Goal: Transaction & Acquisition: Purchase product/service

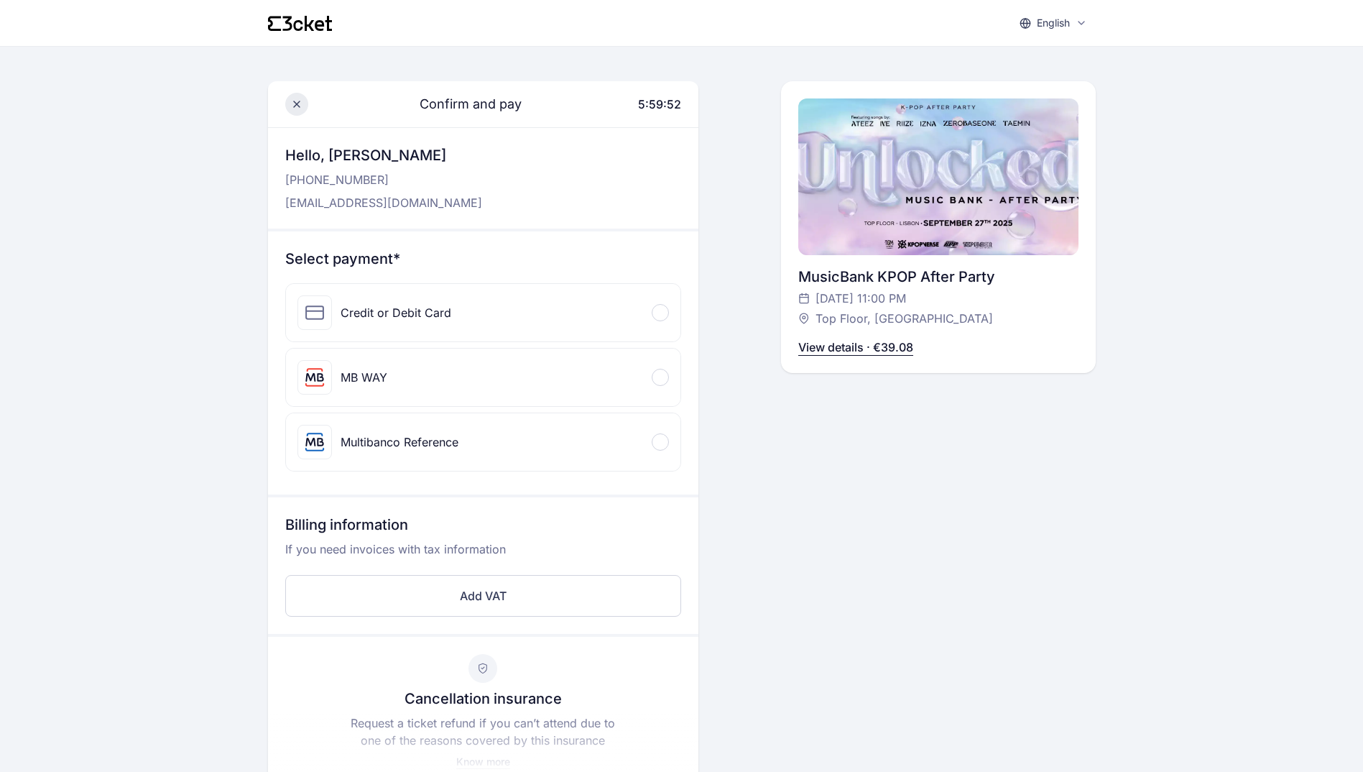
click at [294, 104] on icon at bounding box center [296, 103] width 11 height 11
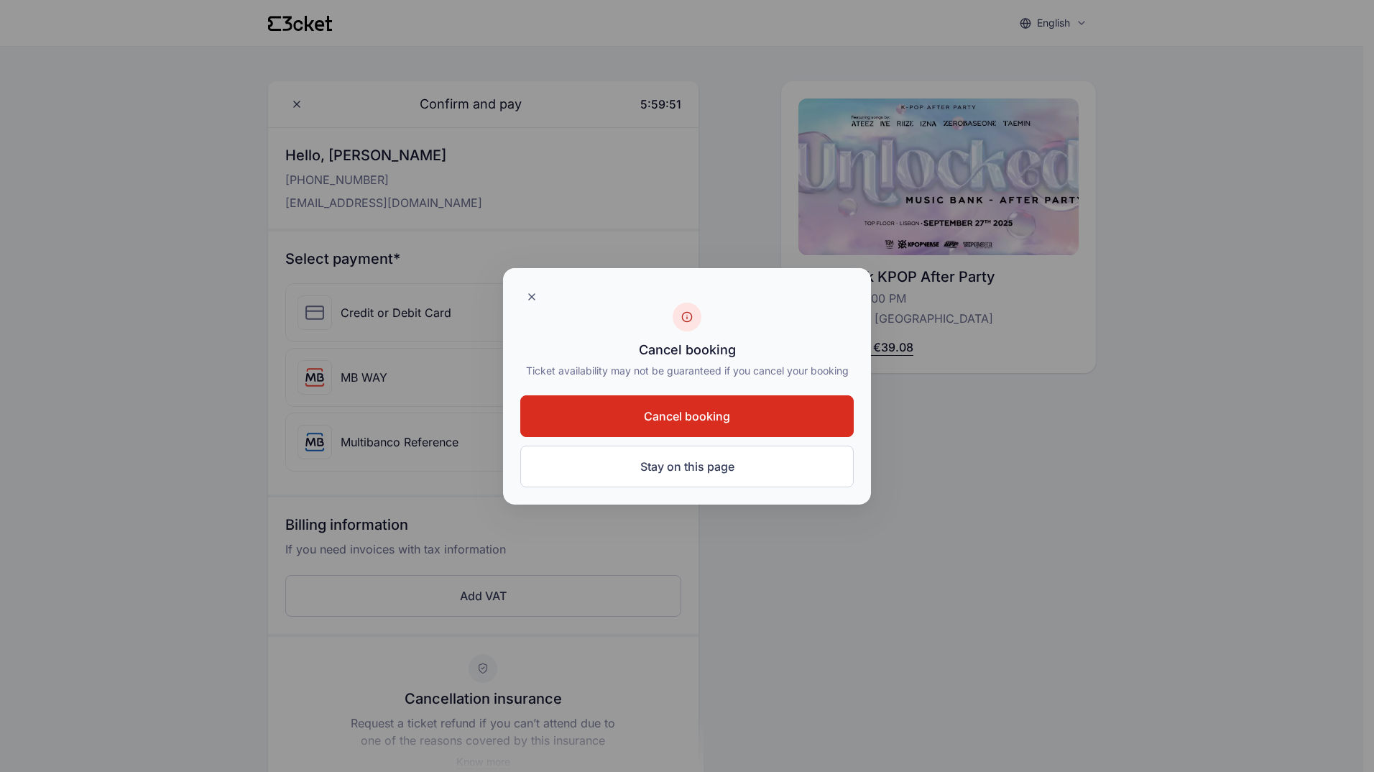
click at [714, 417] on span "Cancel booking" at bounding box center [687, 415] width 86 height 17
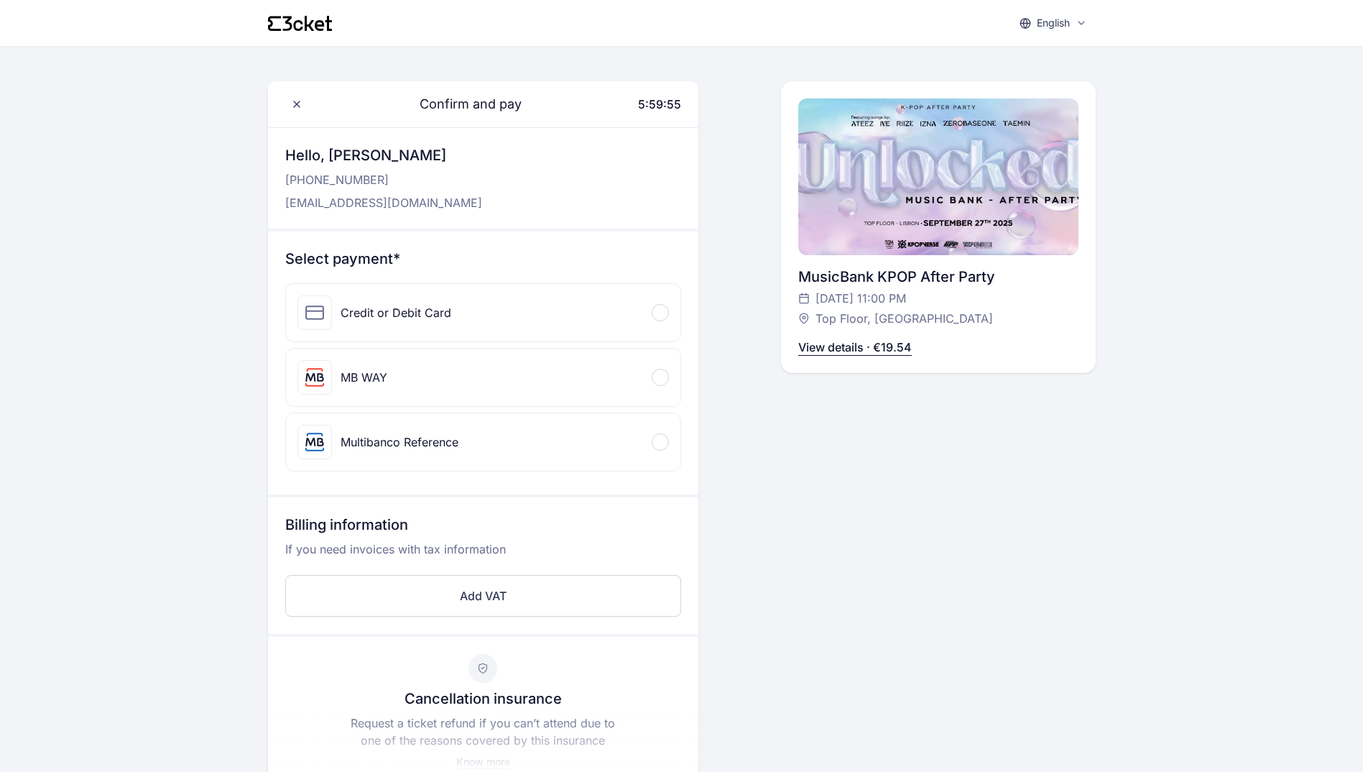
click at [534, 375] on div "MB WAY" at bounding box center [483, 377] width 395 height 57
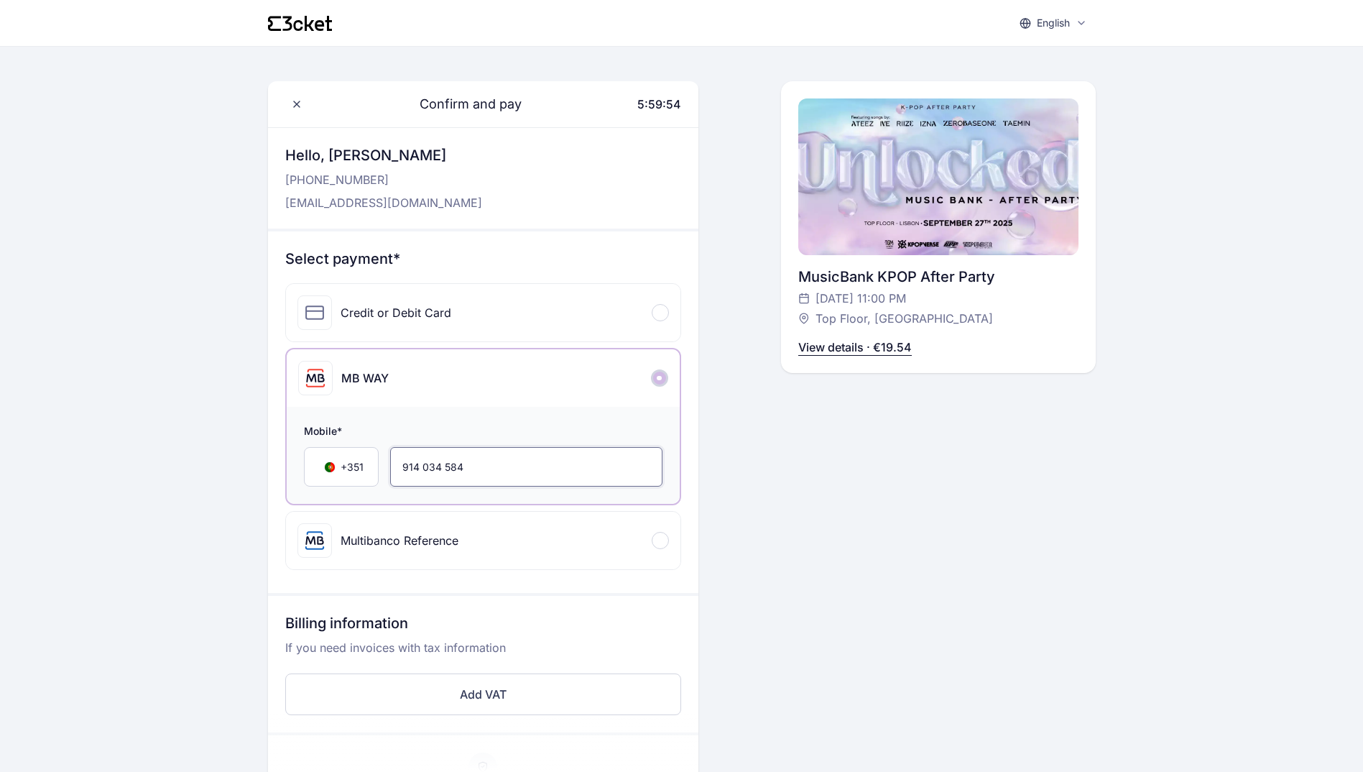
click at [493, 462] on input "914 034 584" at bounding box center [526, 467] width 272 height 40
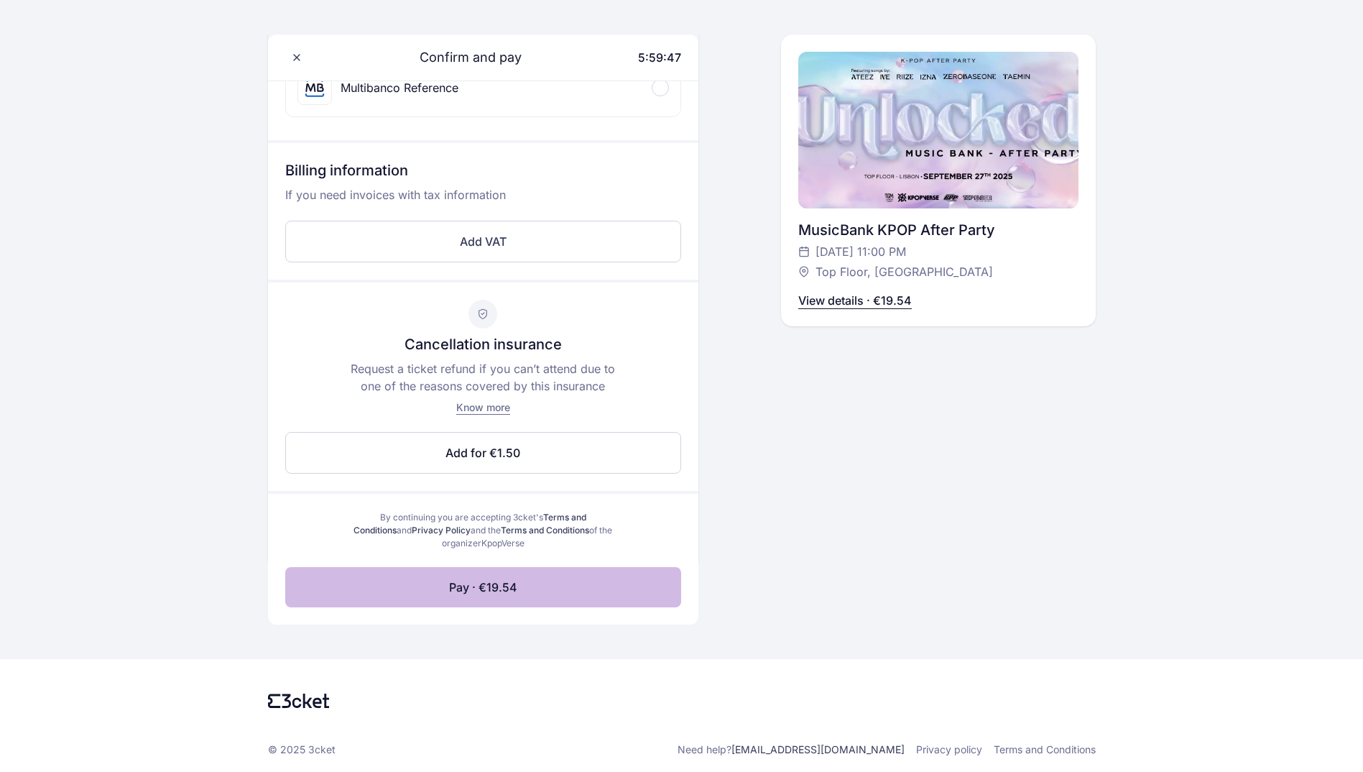
scroll to position [455, 0]
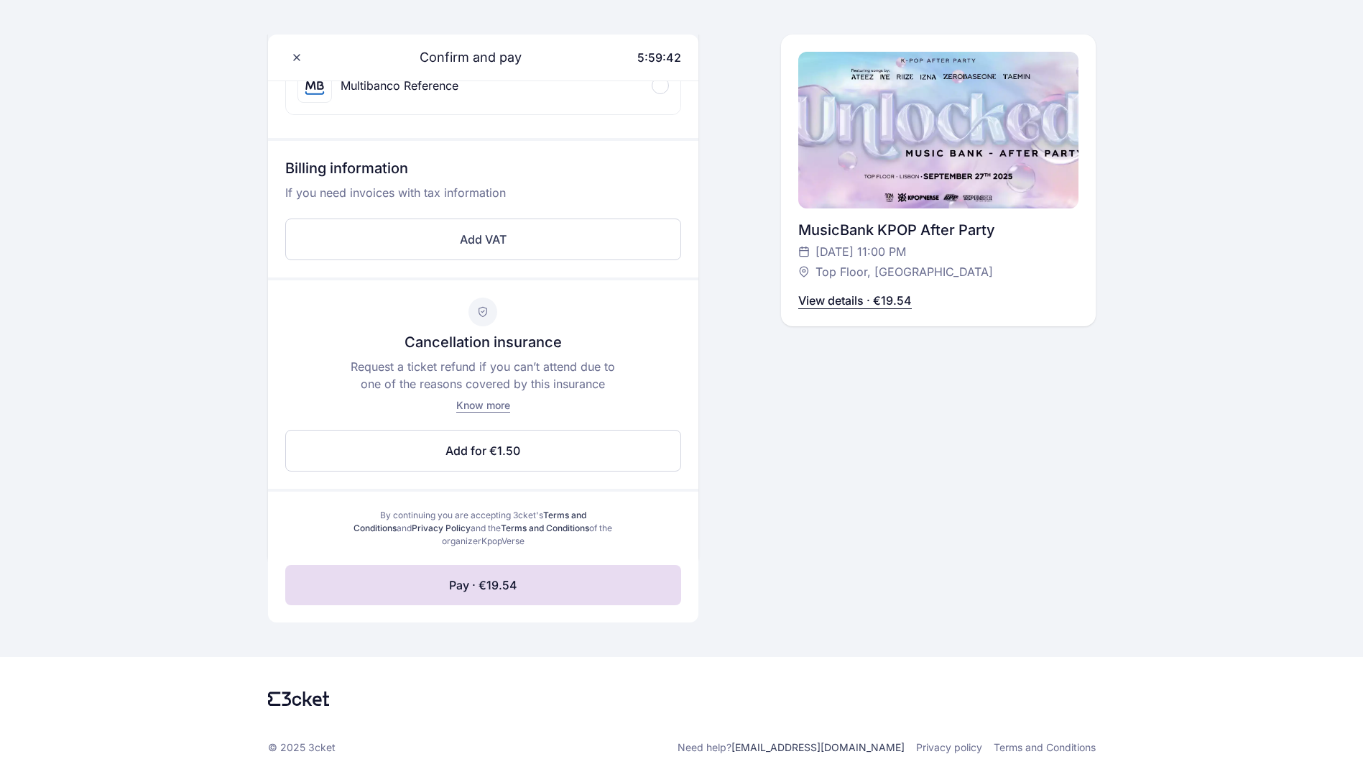
click at [515, 585] on span "Pay · €19.54" at bounding box center [483, 584] width 68 height 17
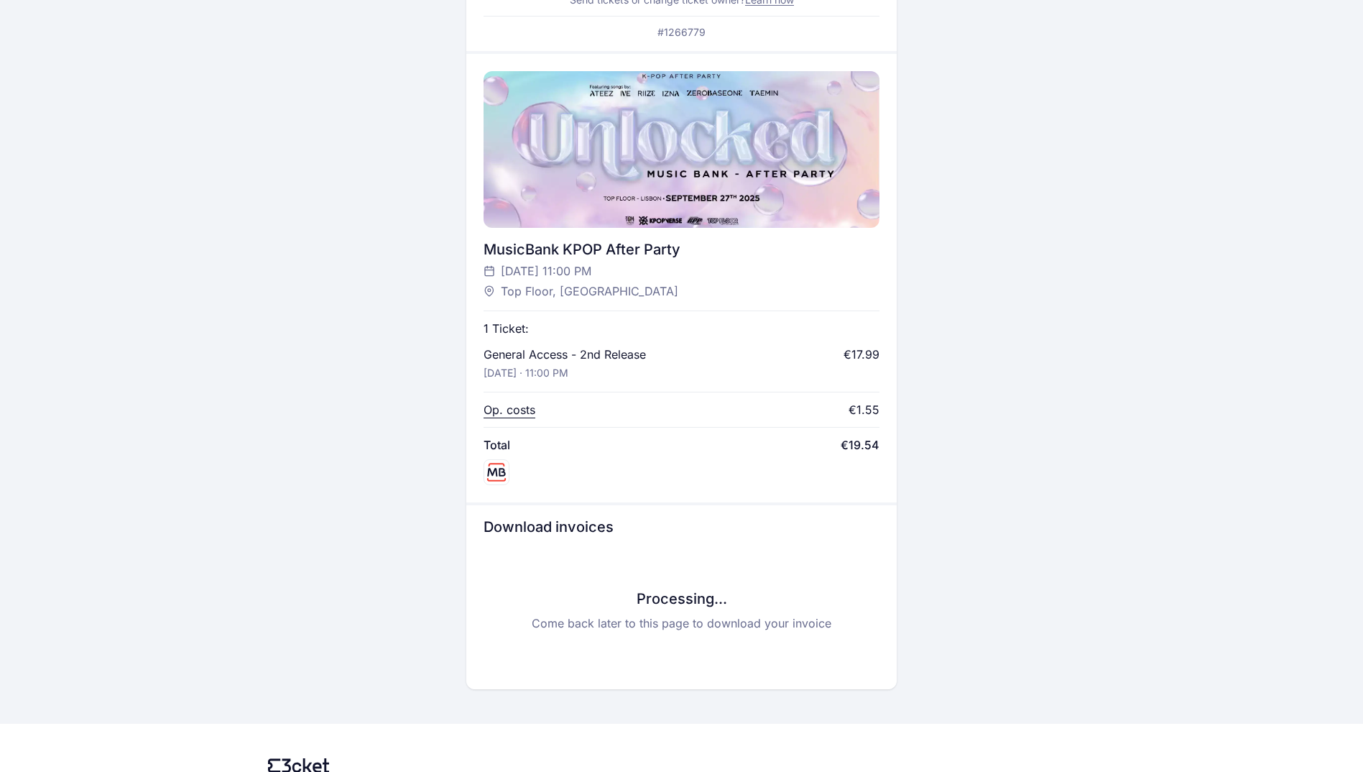
scroll to position [366, 0]
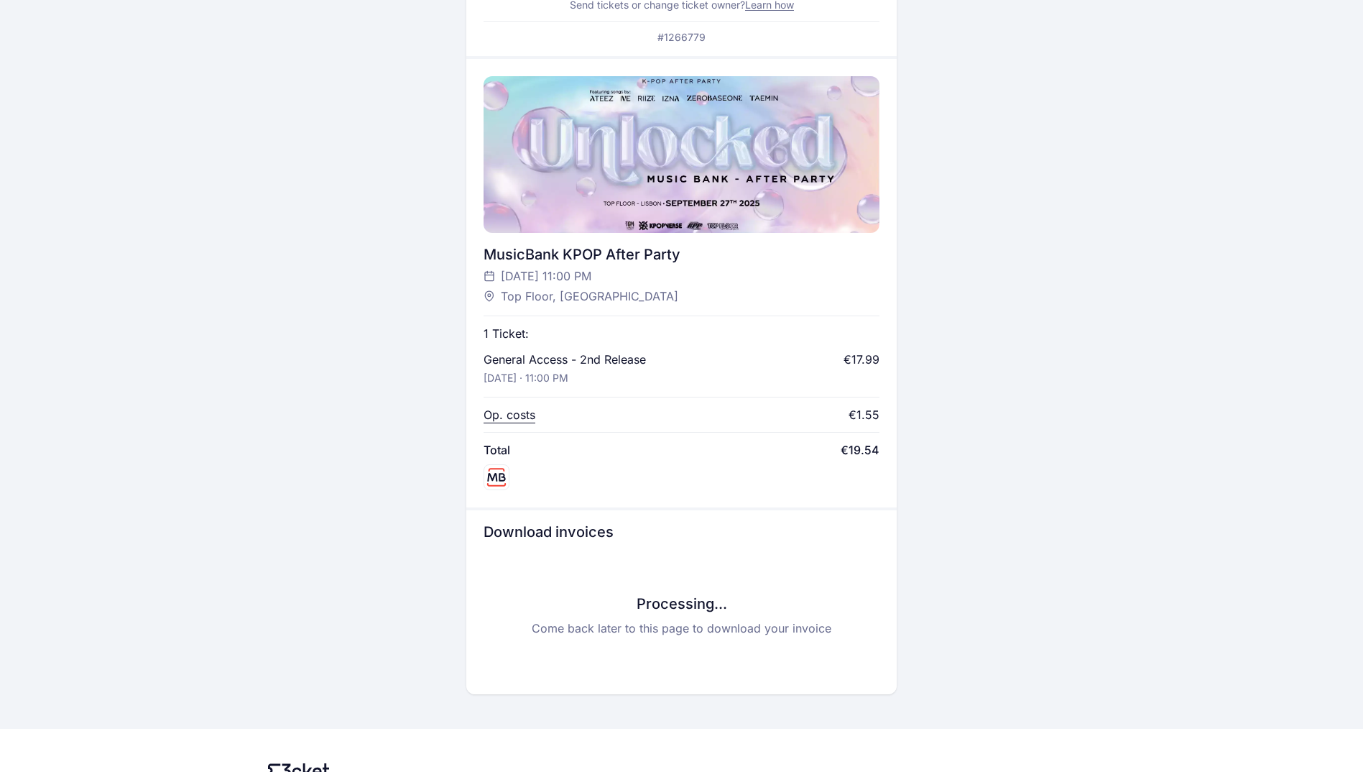
click at [668, 564] on div "Processing... Come back later to this page to download your invoice" at bounding box center [682, 615] width 396 height 124
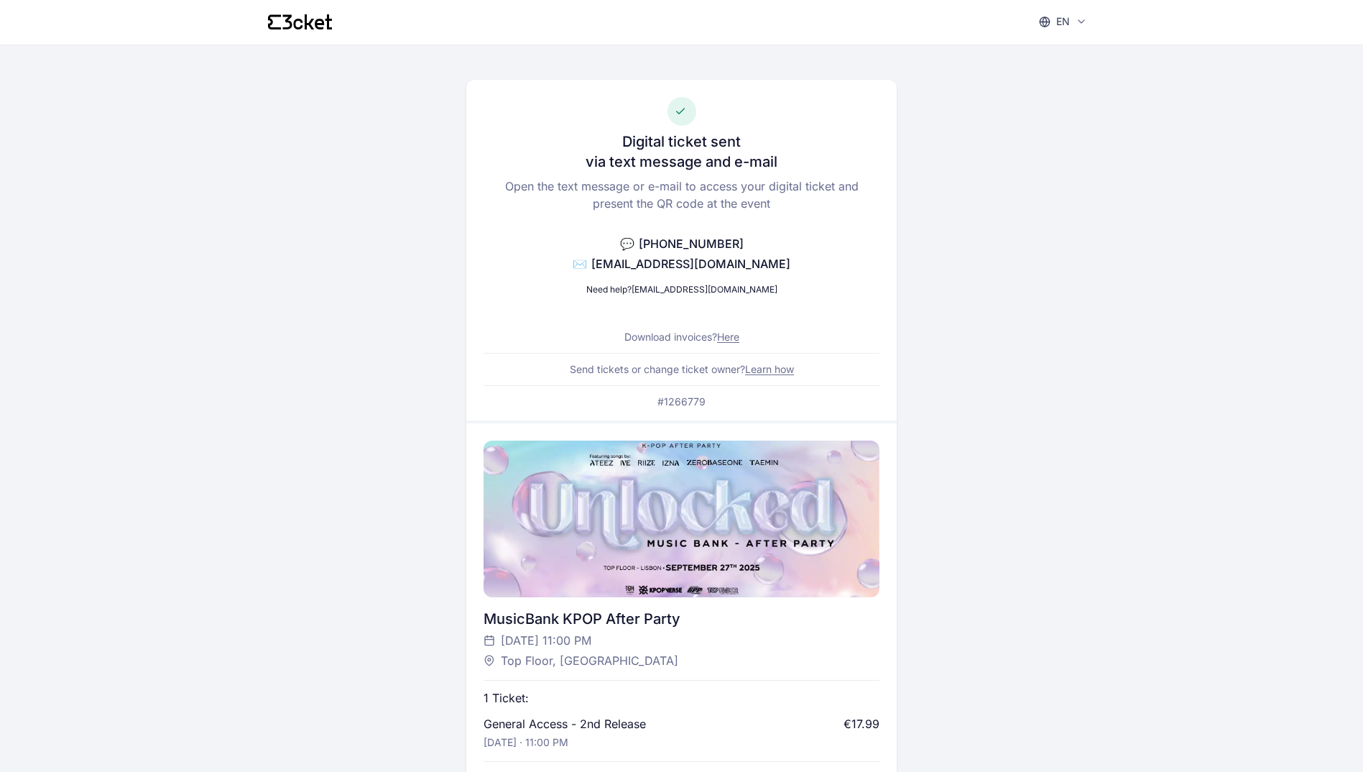
scroll to position [1, 0]
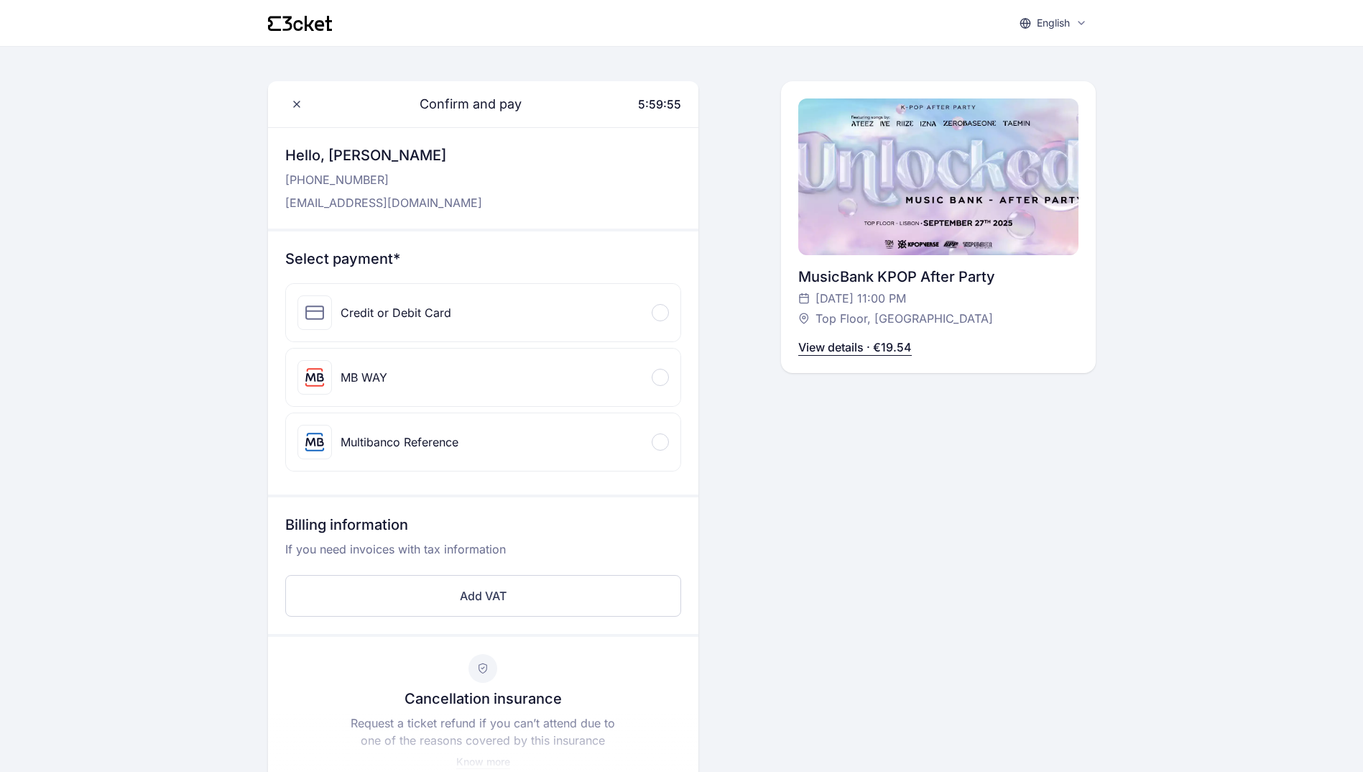
click at [462, 382] on div "MB WAY" at bounding box center [483, 377] width 395 height 57
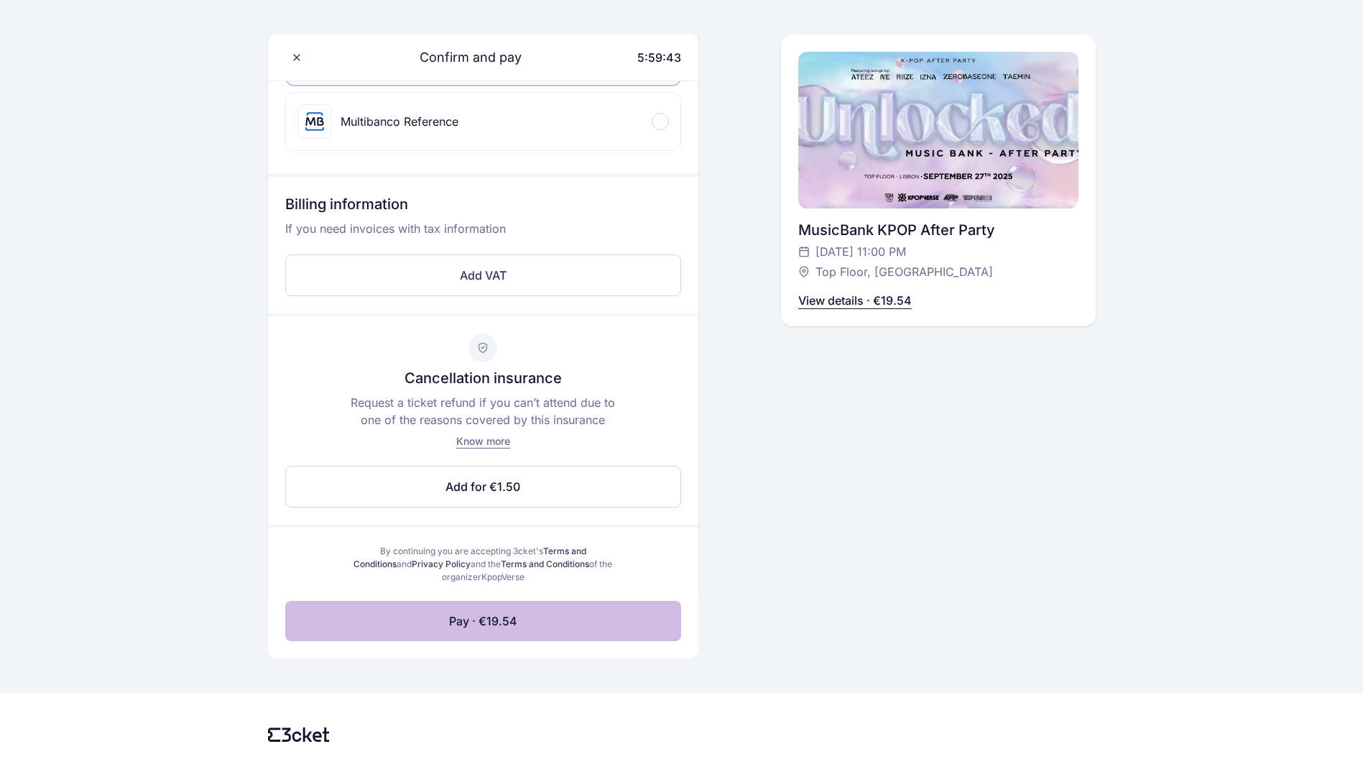
scroll to position [455, 0]
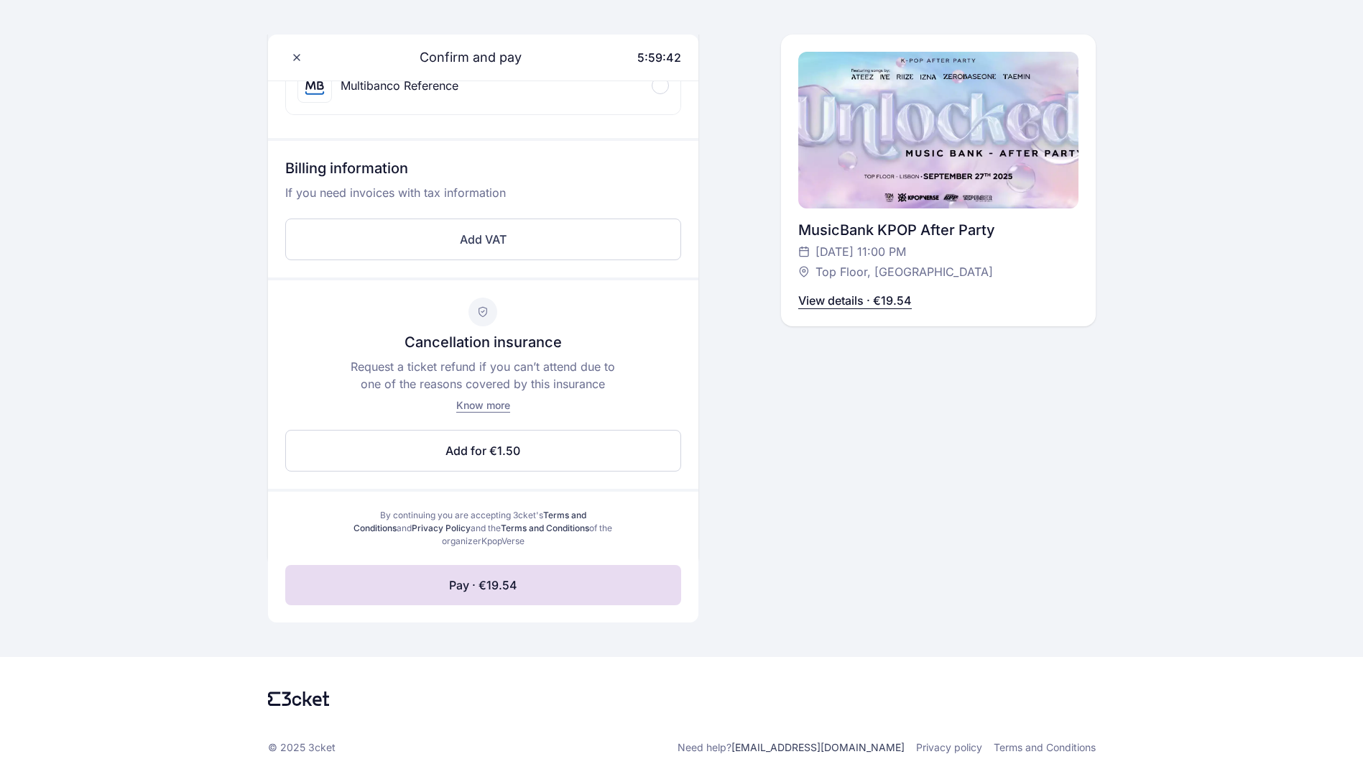
click at [514, 586] on span "Pay · €19.54" at bounding box center [483, 584] width 68 height 17
